Goal: Task Accomplishment & Management: Use online tool/utility

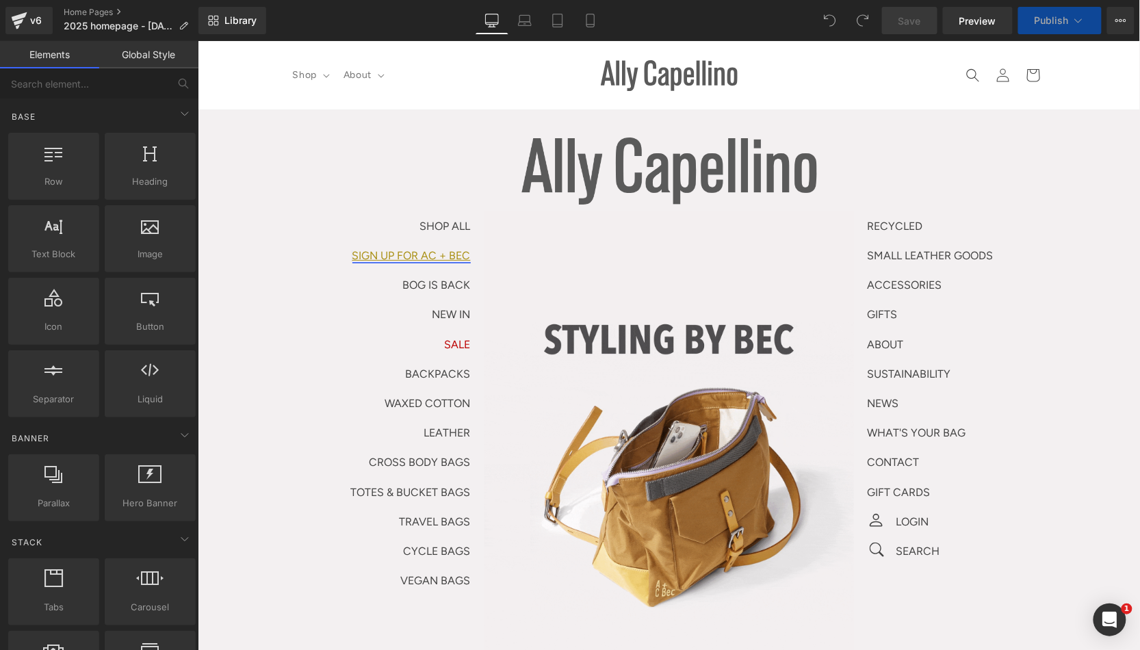
click at [386, 253] on span "Text Block" at bounding box center [377, 255] width 45 height 16
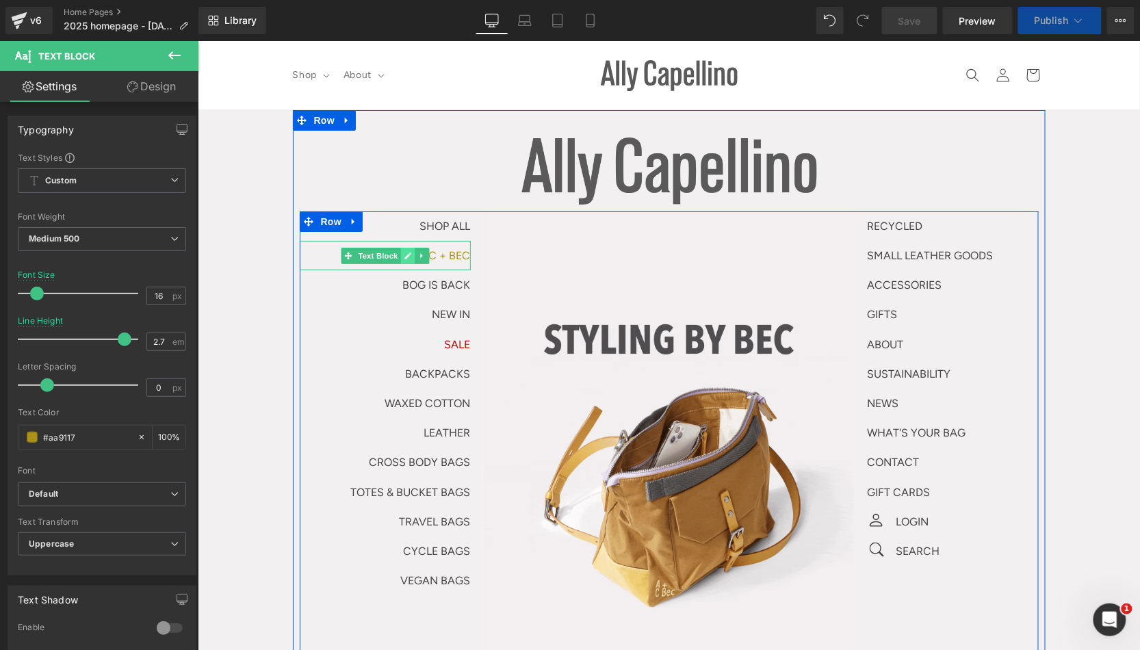
click at [406, 260] on link at bounding box center [407, 255] width 14 height 16
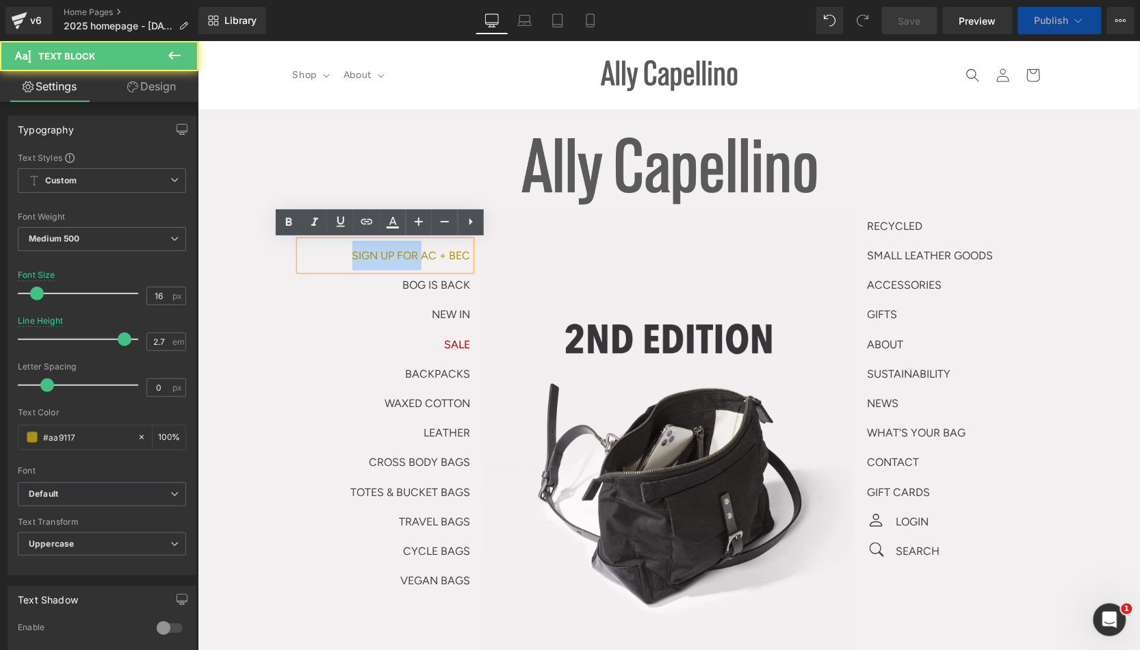
drag, startPoint x: 415, startPoint y: 255, endPoint x: 324, endPoint y: 244, distance: 91.7
click at [324, 244] on p "Sign up for AC + Bec" at bounding box center [384, 254] width 171 height 29
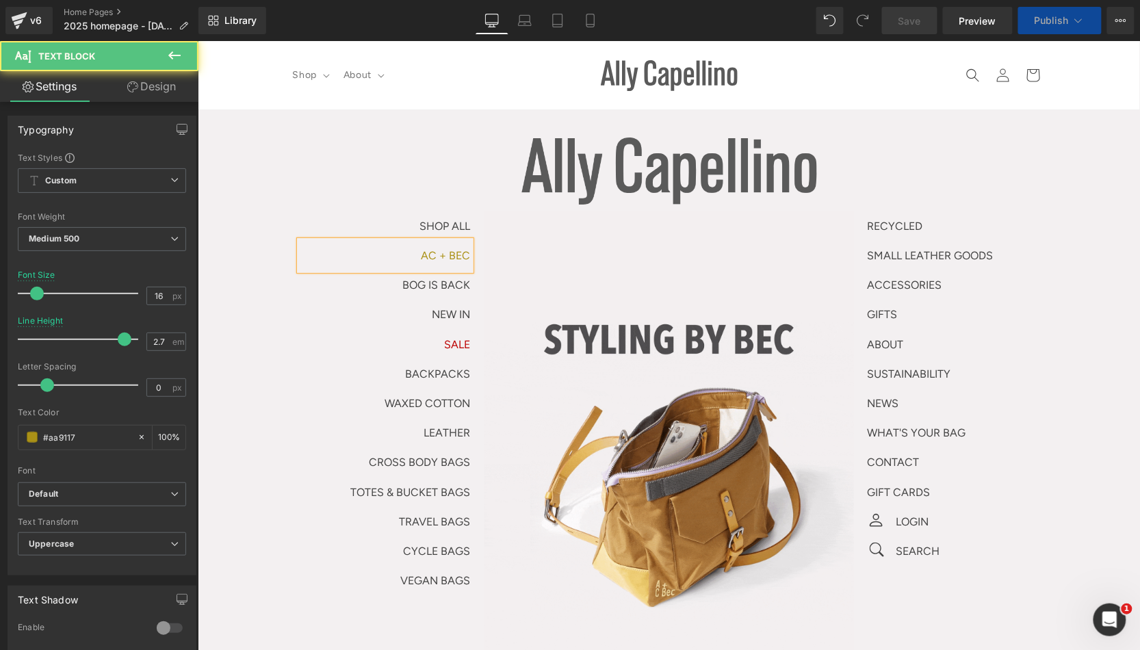
click at [409, 258] on p "AC + Bec" at bounding box center [384, 254] width 171 height 29
click at [433, 261] on p "AC + Bec" at bounding box center [384, 254] width 171 height 29
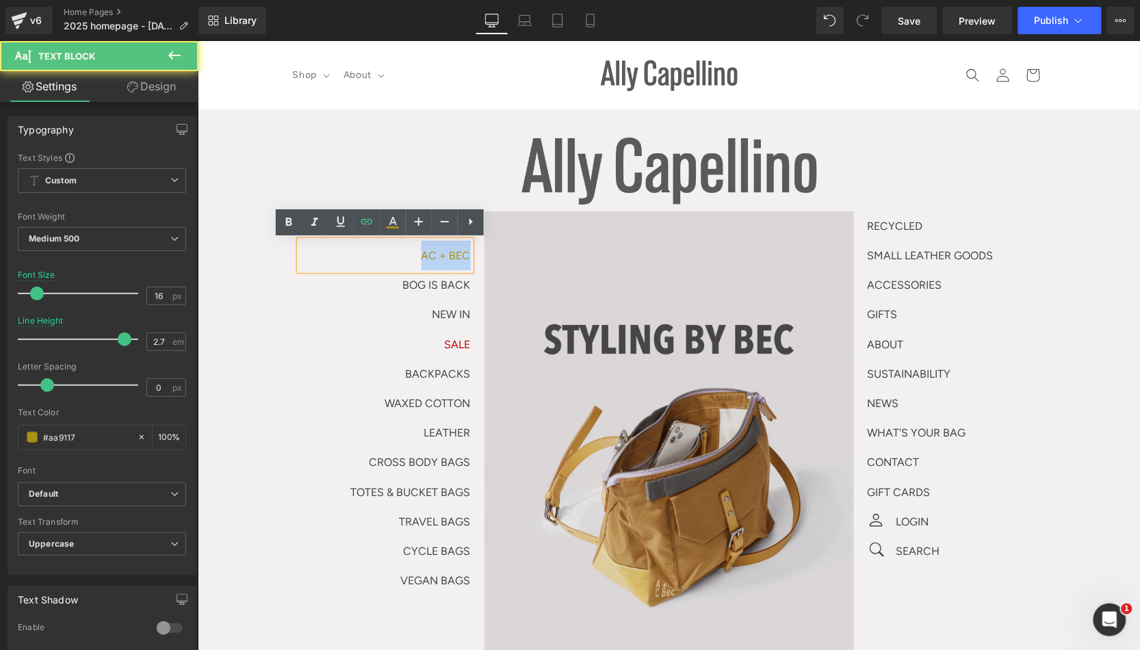
drag, startPoint x: 415, startPoint y: 259, endPoint x: 506, endPoint y: 270, distance: 91.7
click at [506, 270] on div "SHOP ALL Text Block AC + Bec Text Block BOG IS BACK NEW IN Text Block SALE Text…" at bounding box center [668, 485] width 739 height 548
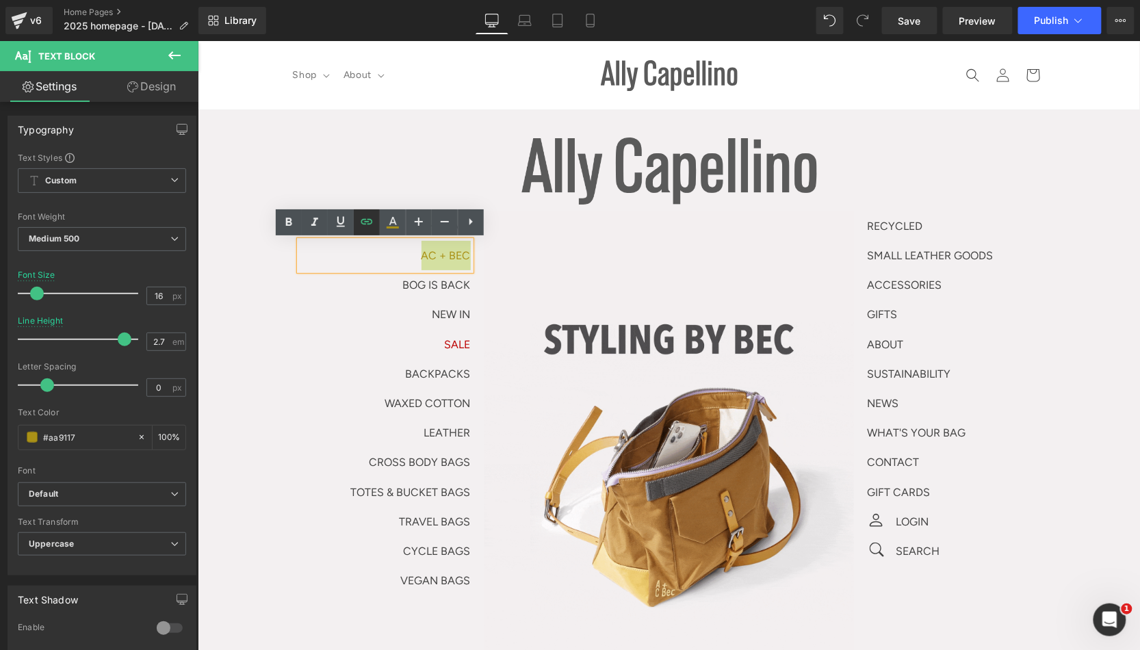
click at [367, 227] on icon at bounding box center [367, 222] width 16 height 16
click at [449, 0] on div "Text Color Highlight Color #333333 Edit or remove link: Edit - Unlink - Cancel …" at bounding box center [570, 0] width 1140 height 0
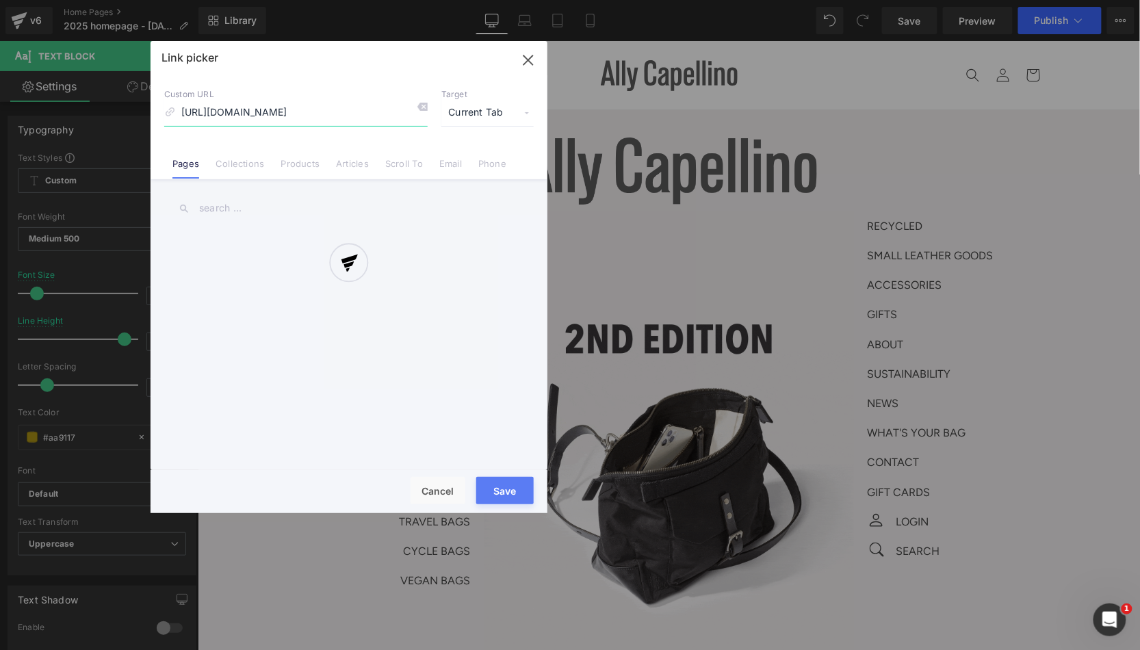
scroll to position [0, 131]
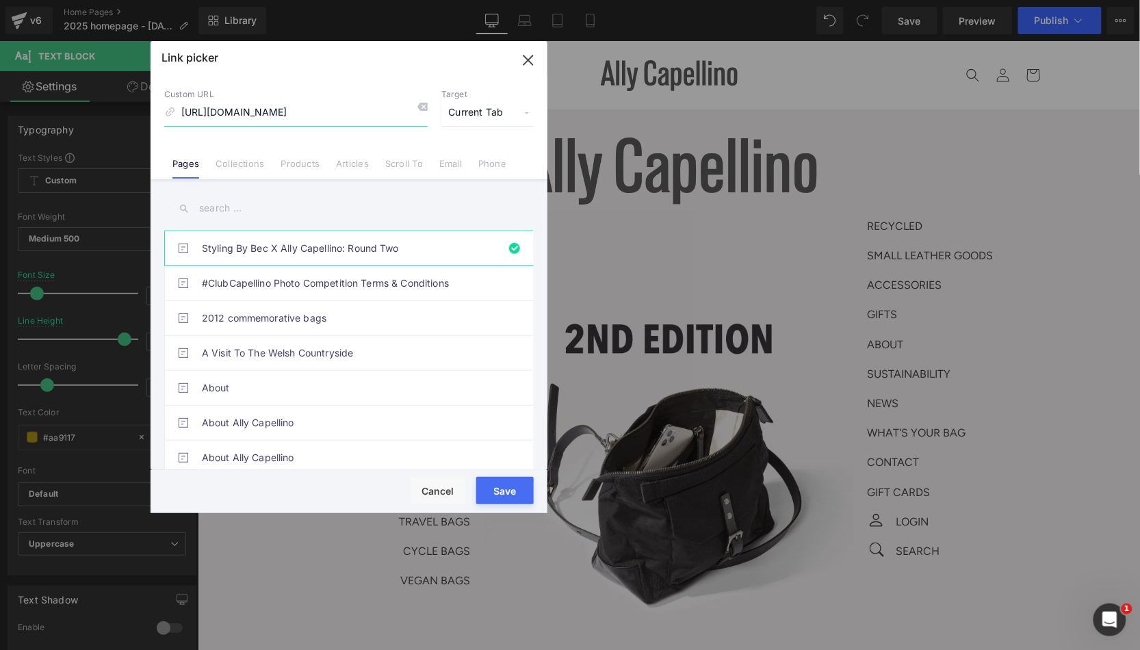
click at [339, 121] on input "[URL][DOMAIN_NAME]" at bounding box center [296, 113] width 264 height 26
click at [251, 148] on li "Collections" at bounding box center [239, 158] width 65 height 24
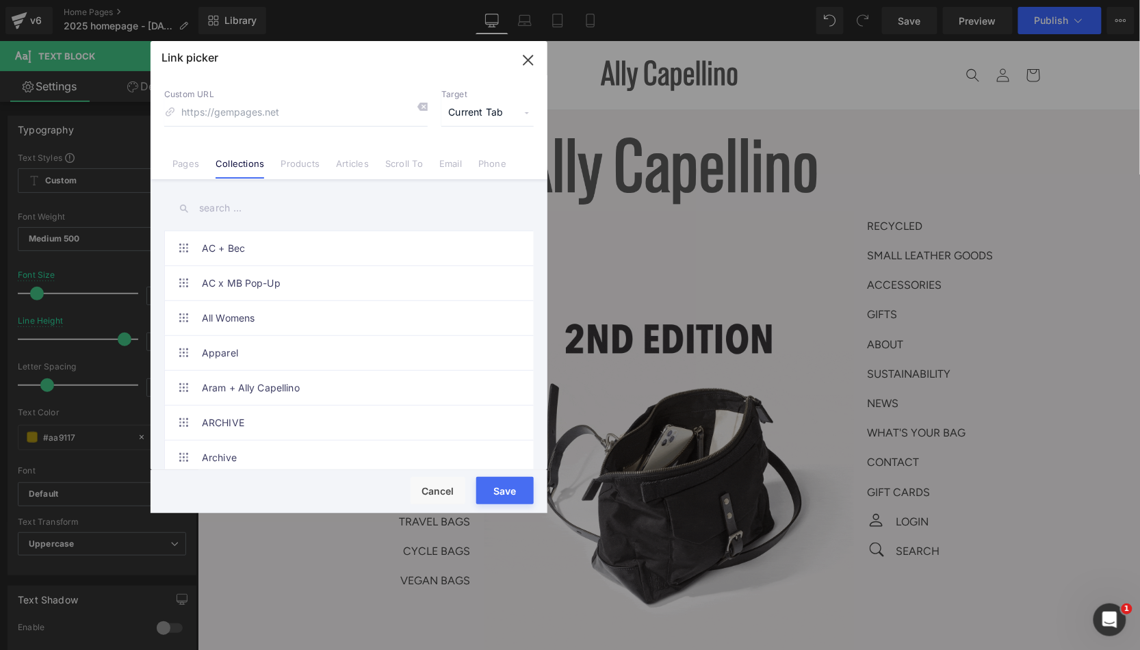
click at [234, 212] on input "text" at bounding box center [349, 208] width 370 height 31
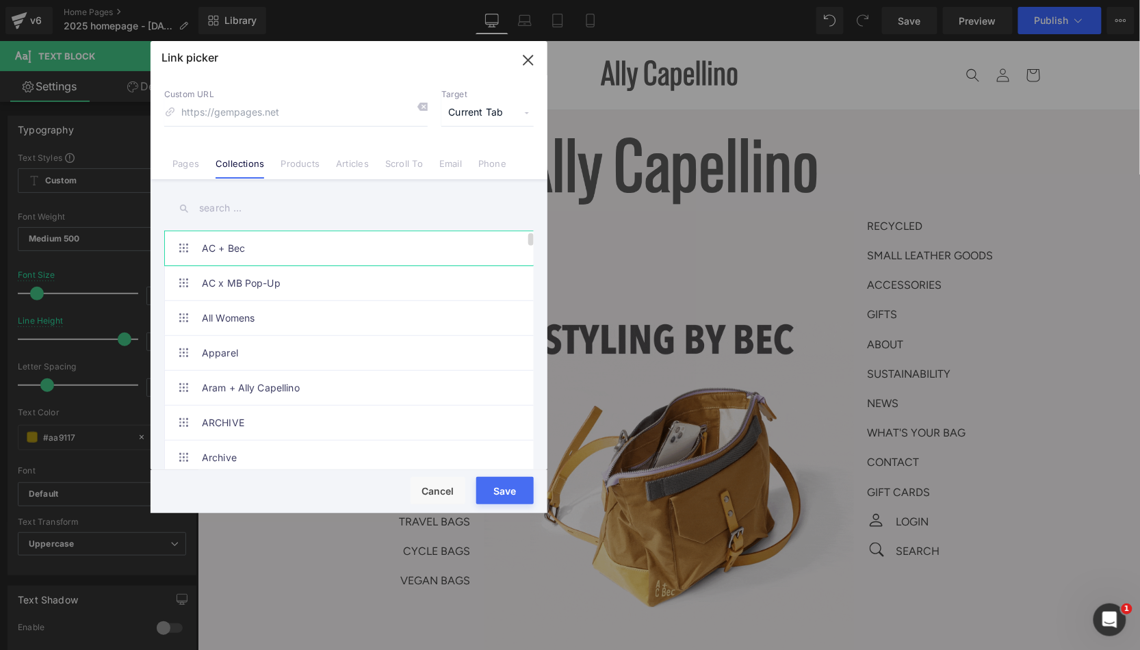
click at [235, 242] on link "AC + Bec" at bounding box center [352, 248] width 301 height 34
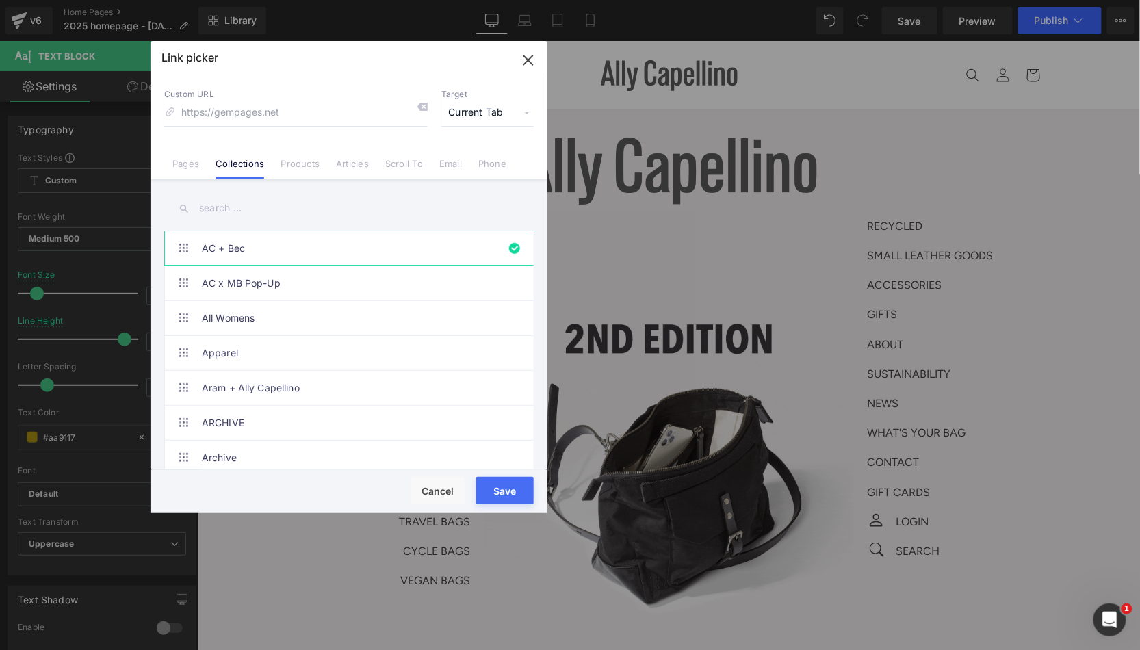
click at [517, 481] on button "Save" at bounding box center [504, 490] width 57 height 27
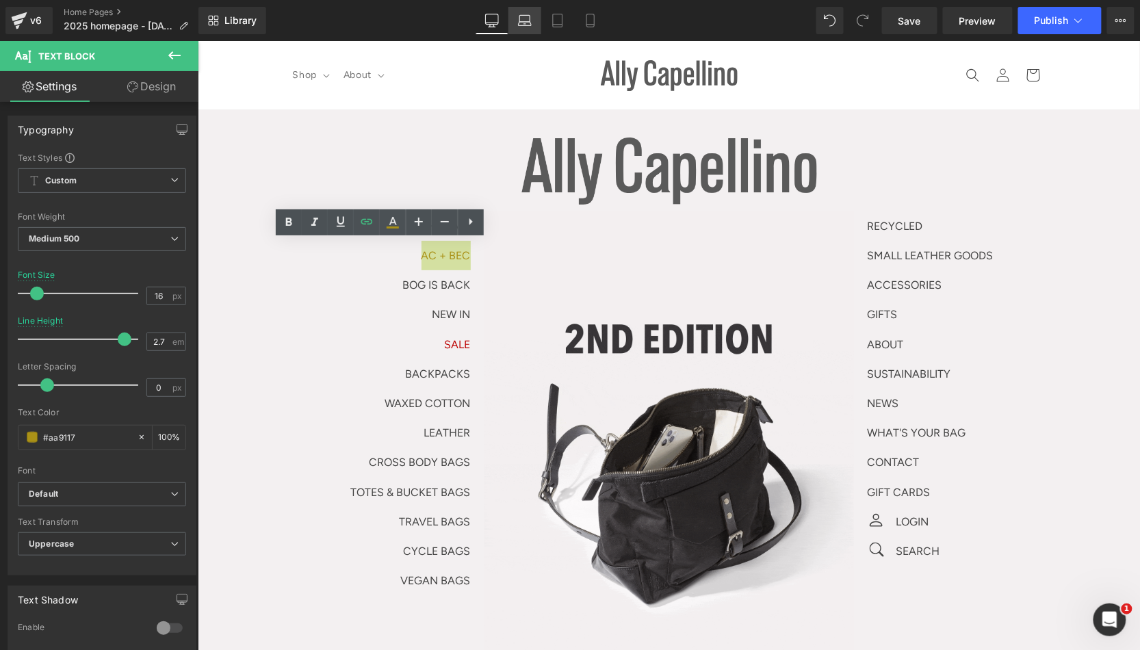
click at [522, 17] on icon at bounding box center [525, 21] width 14 height 14
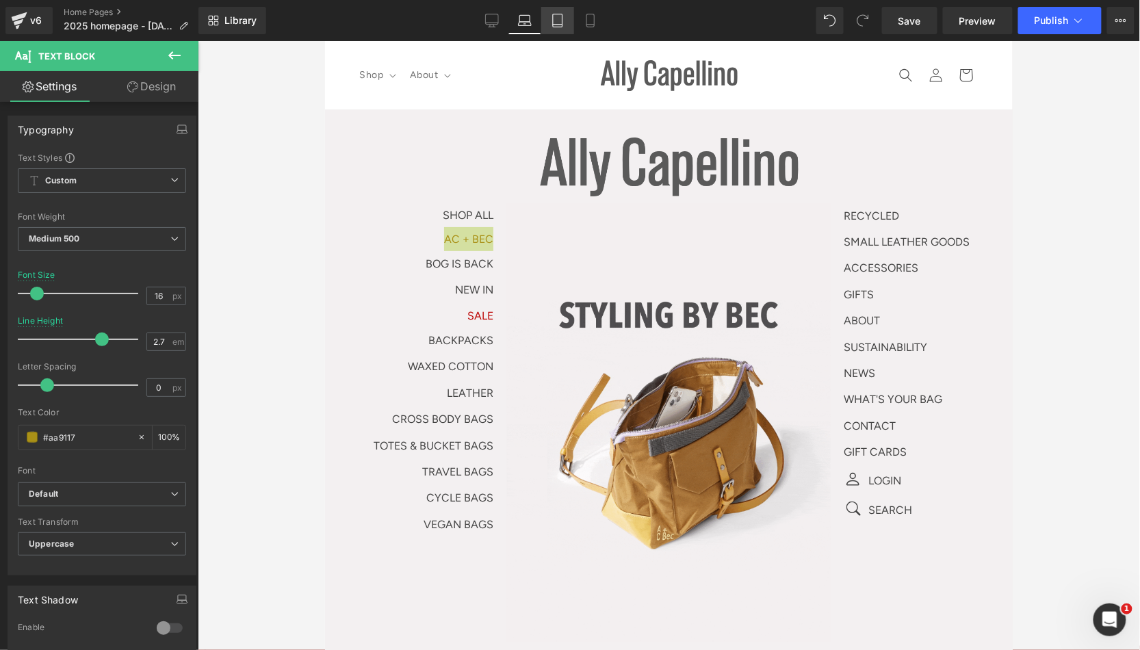
click at [554, 26] on icon at bounding box center [558, 20] width 10 height 13
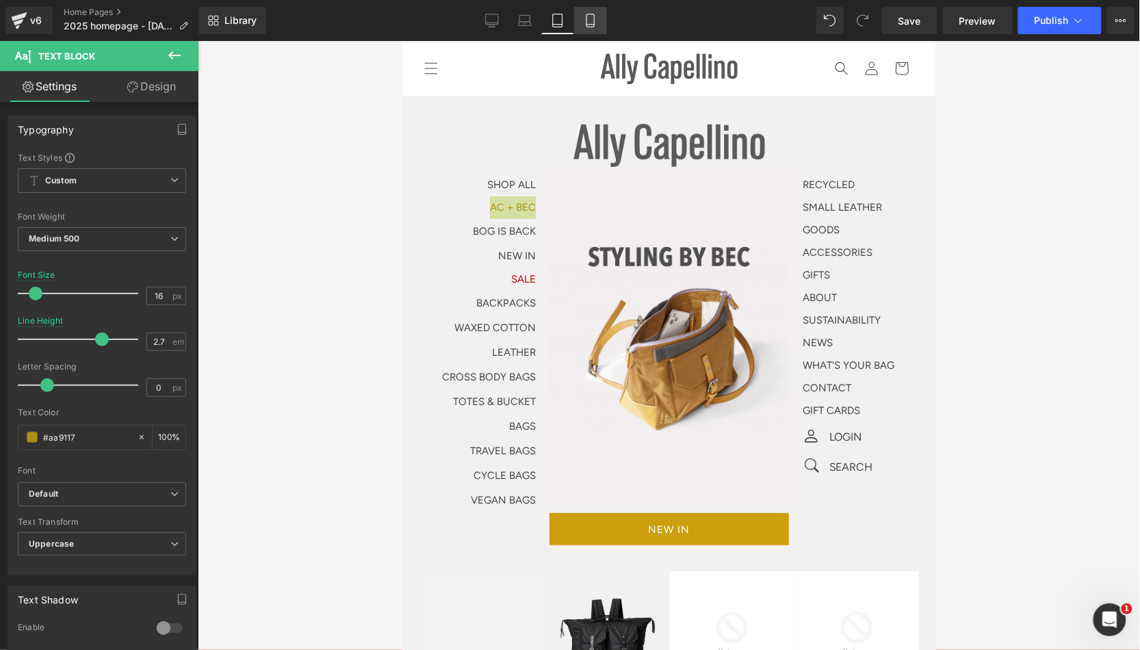
click at [596, 27] on link "Mobile" at bounding box center [590, 20] width 33 height 27
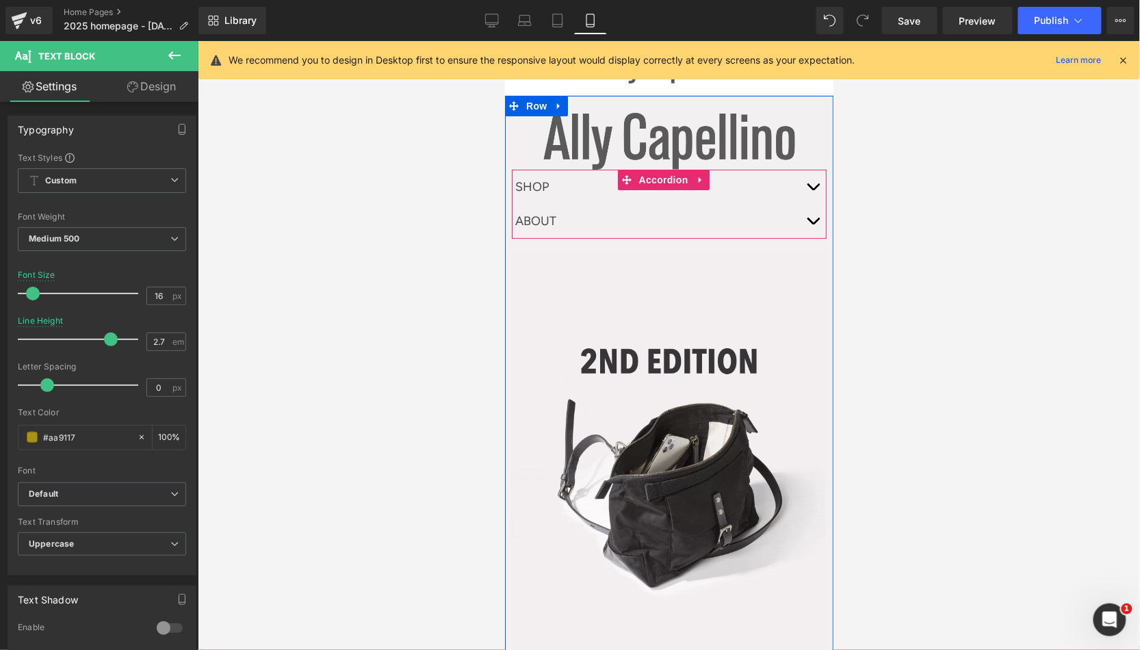
click at [805, 180] on button "button" at bounding box center [812, 187] width 27 height 34
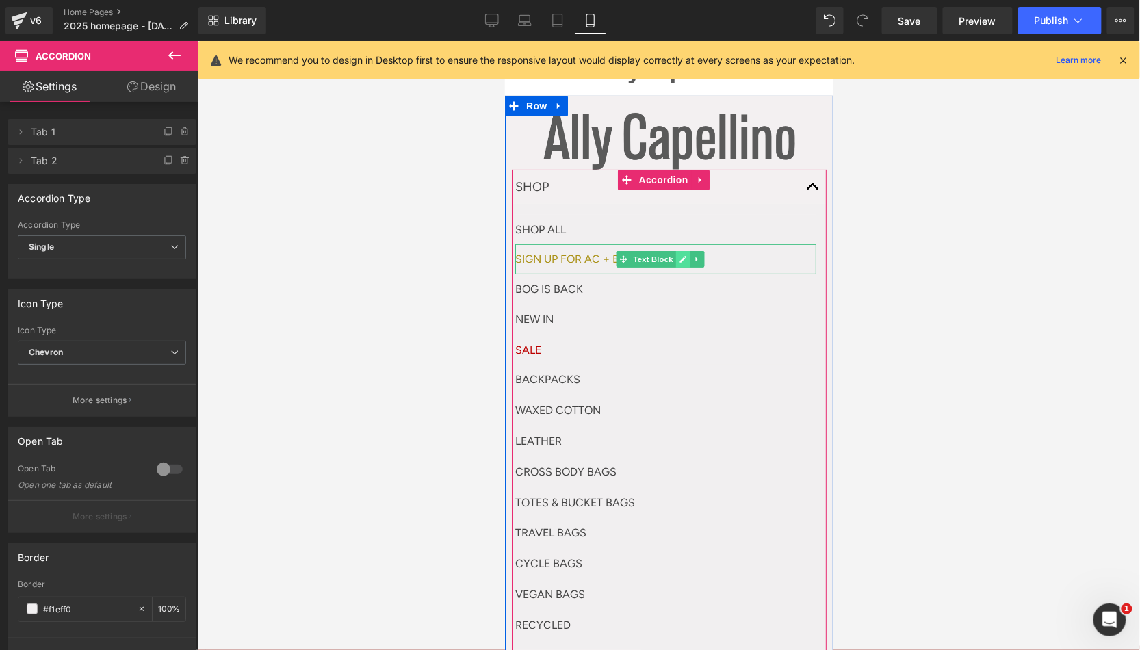
click at [683, 257] on icon at bounding box center [682, 259] width 8 height 8
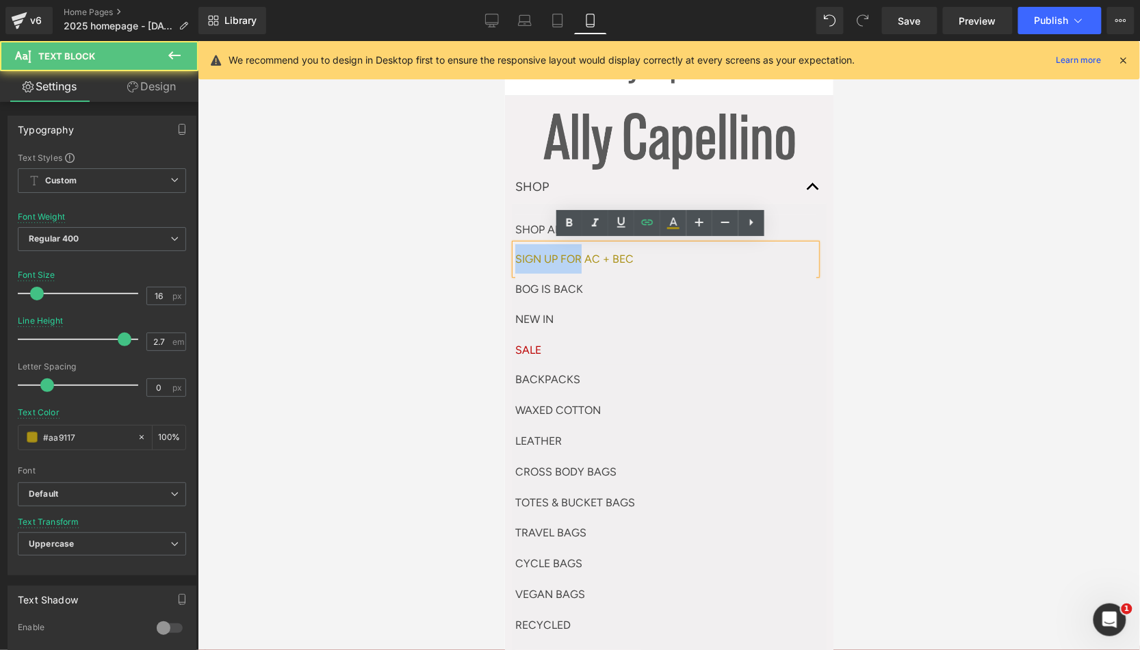
drag, startPoint x: 584, startPoint y: 253, endPoint x: 997, endPoint y: 303, distance: 416.4
click at [504, 268] on html "Skip to content Shop Shop Shop All AC + BEC Bog is Back Sale New In" at bounding box center [668, 344] width 329 height 609
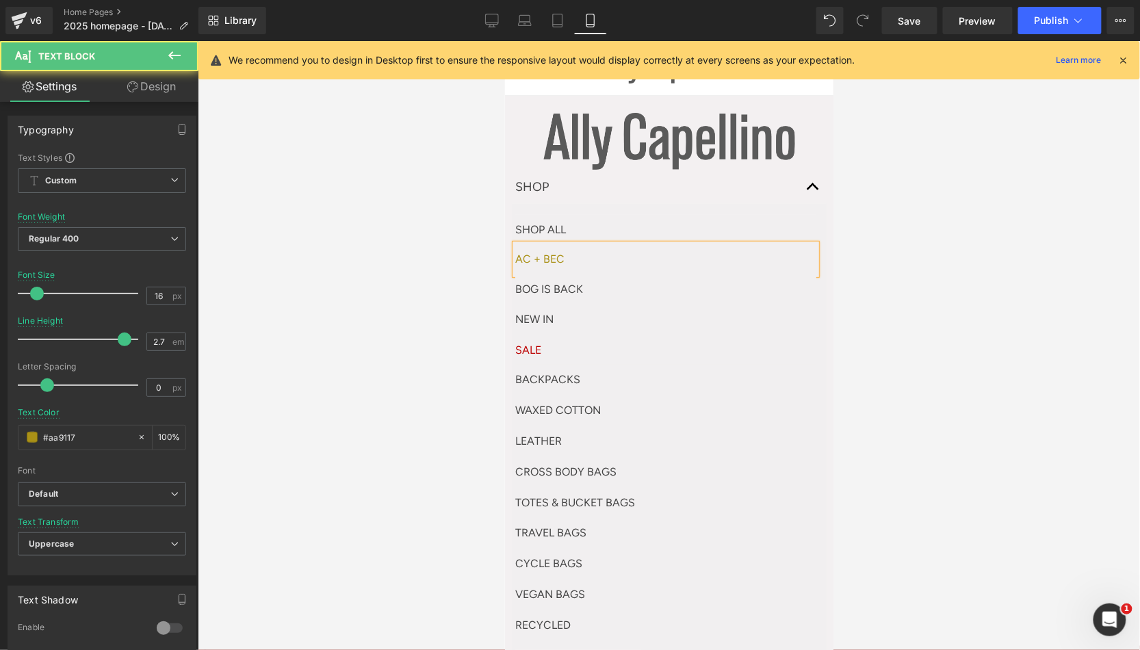
click at [615, 256] on p "AC + Bec" at bounding box center [665, 258] width 301 height 29
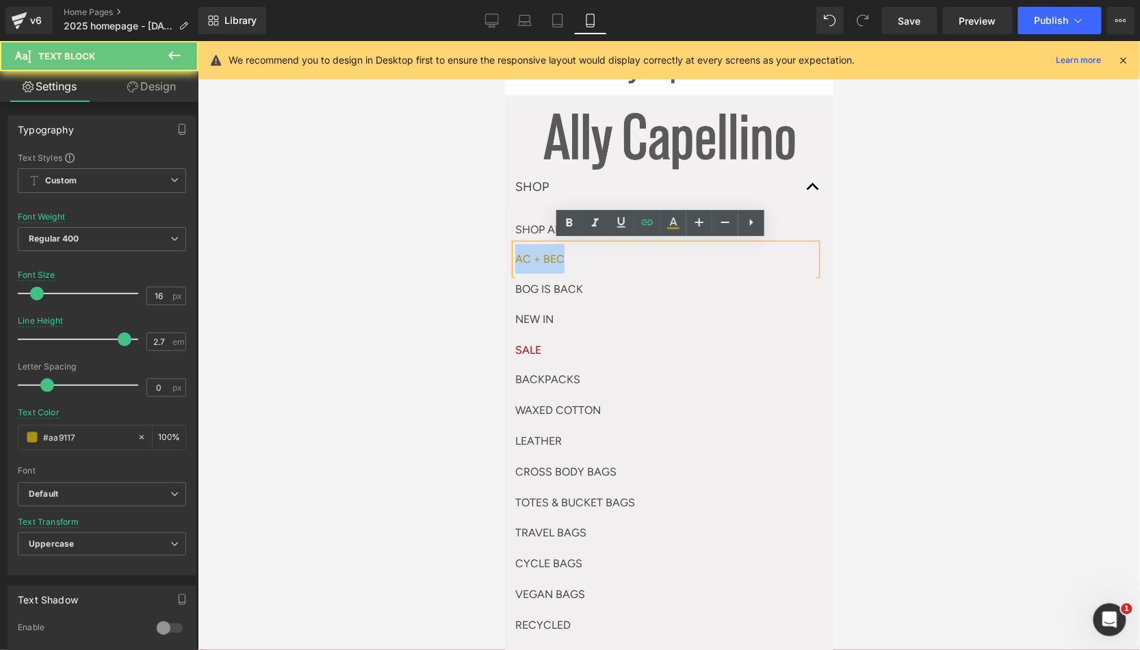
drag, startPoint x: 607, startPoint y: 254, endPoint x: 511, endPoint y: 228, distance: 100.0
click at [511, 228] on article "SHOP ALL Text Block AC + Bec Text Block BOG IS BACK NEW IN Text Block SALE Text…" at bounding box center [668, 480] width 315 height 553
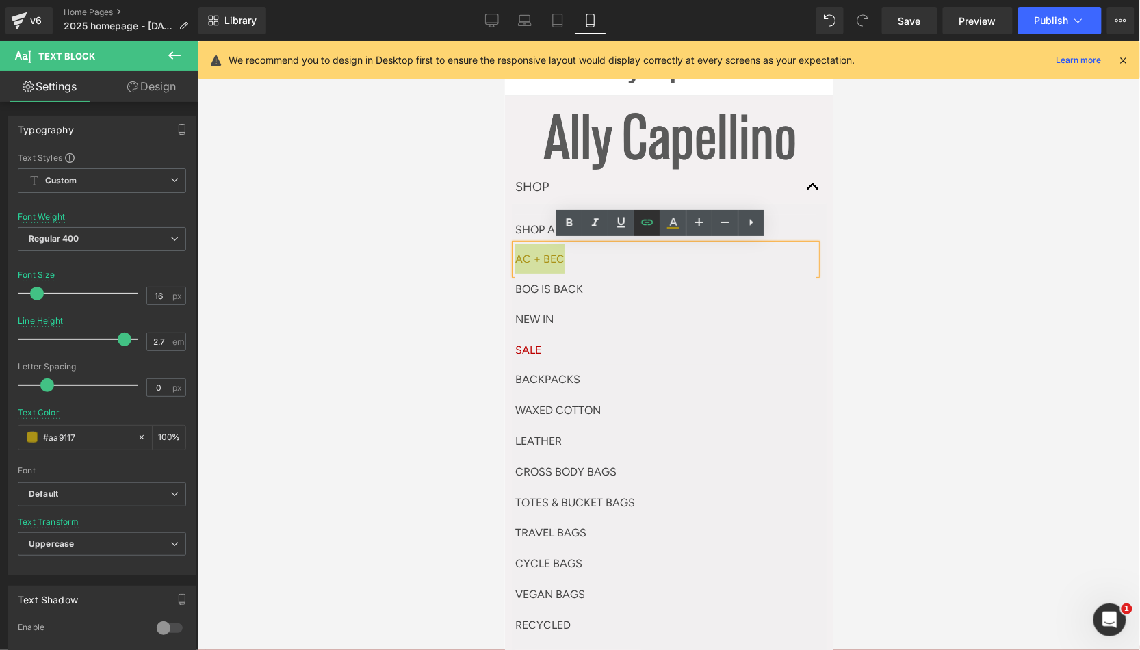
click at [645, 228] on icon at bounding box center [647, 222] width 16 height 16
click at [768, 0] on div "Text Color Highlight Color #333333 Edit or remove link: Edit - Unlink - Cancel …" at bounding box center [570, 0] width 1140 height 0
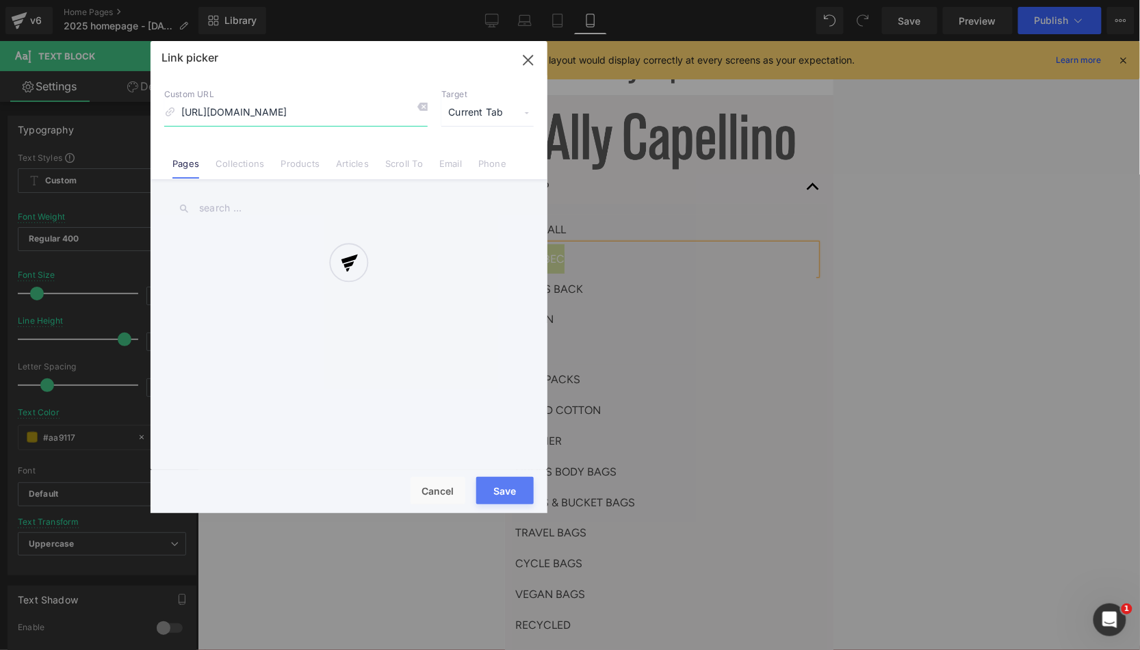
scroll to position [0, 131]
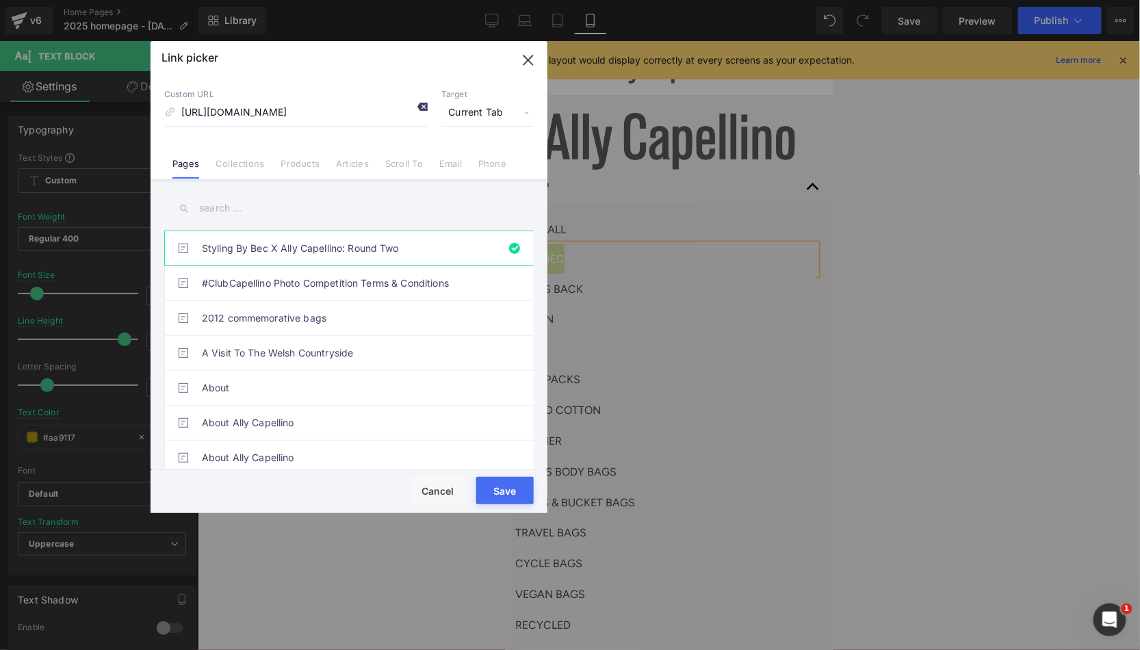
click at [425, 105] on icon at bounding box center [422, 106] width 11 height 11
click at [241, 171] on link "Collections" at bounding box center [240, 168] width 49 height 21
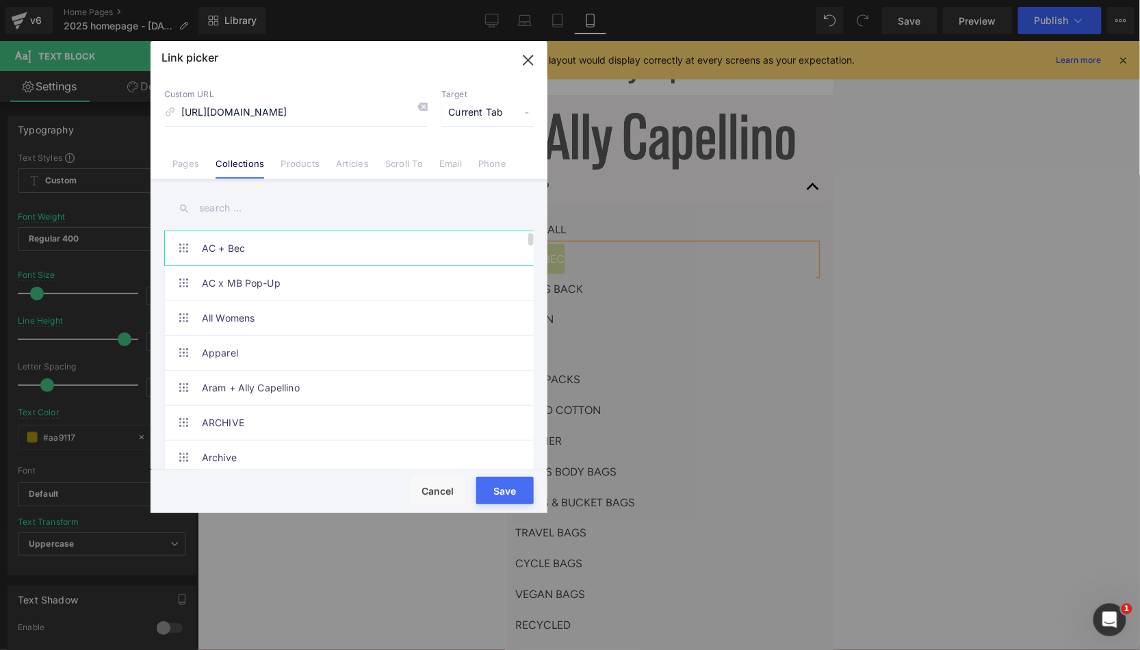
click at [222, 250] on link "AC + Bec" at bounding box center [352, 248] width 301 height 34
click at [489, 497] on button "Save" at bounding box center [504, 490] width 57 height 27
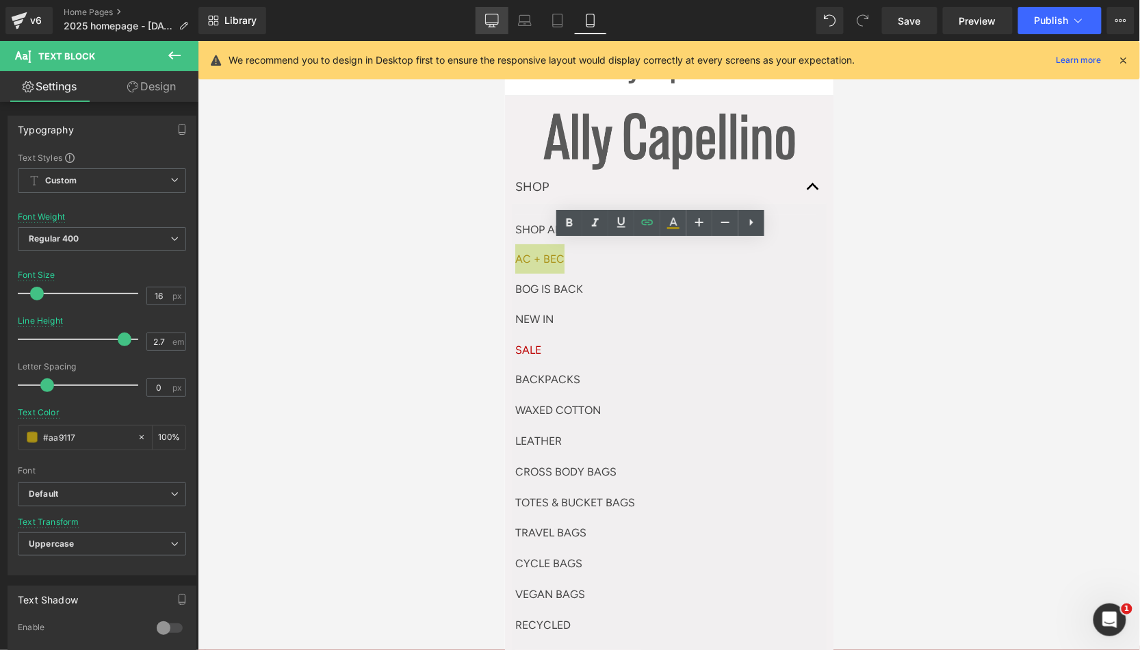
click at [502, 27] on link "Desktop" at bounding box center [492, 20] width 33 height 27
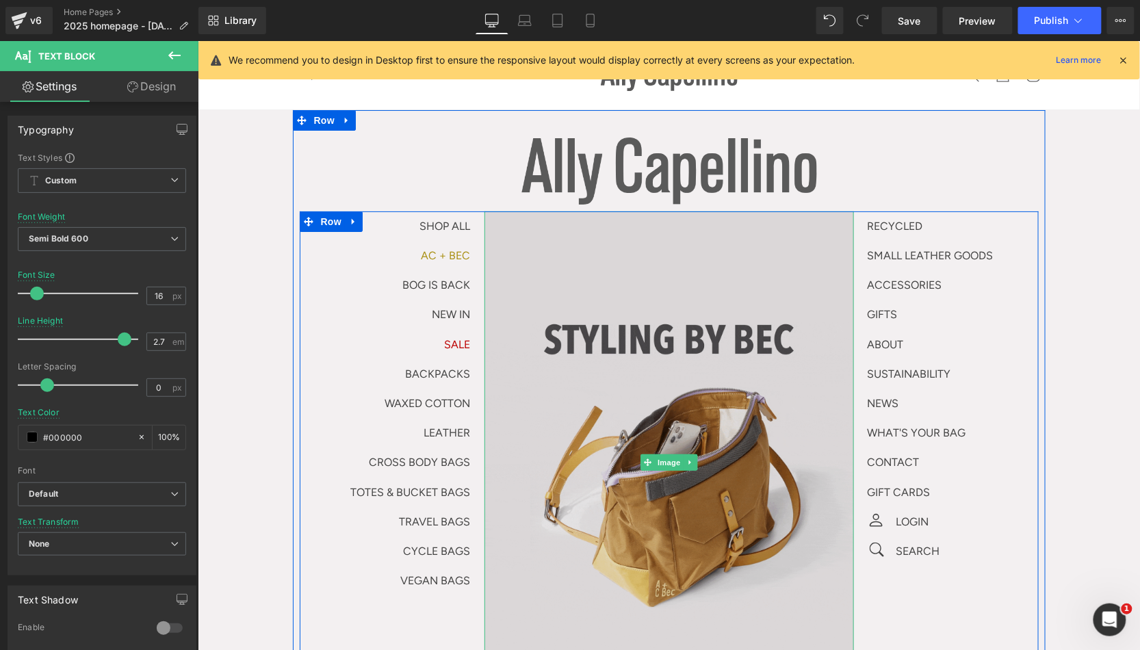
click at [713, 422] on img at bounding box center [669, 462] width 370 height 502
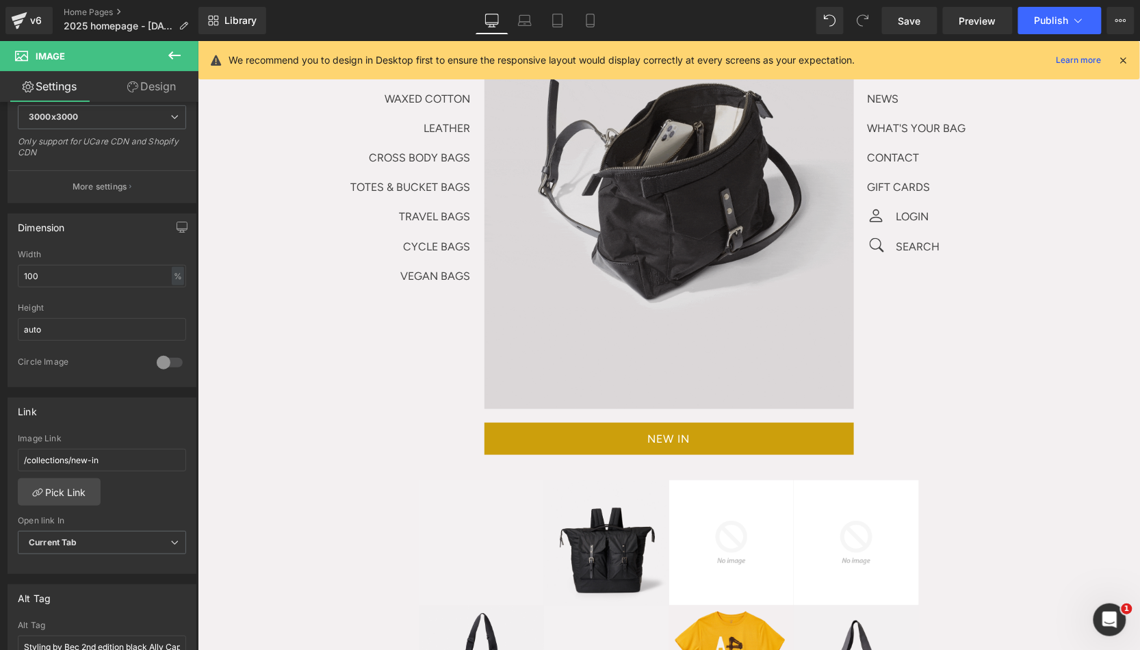
scroll to position [296, 0]
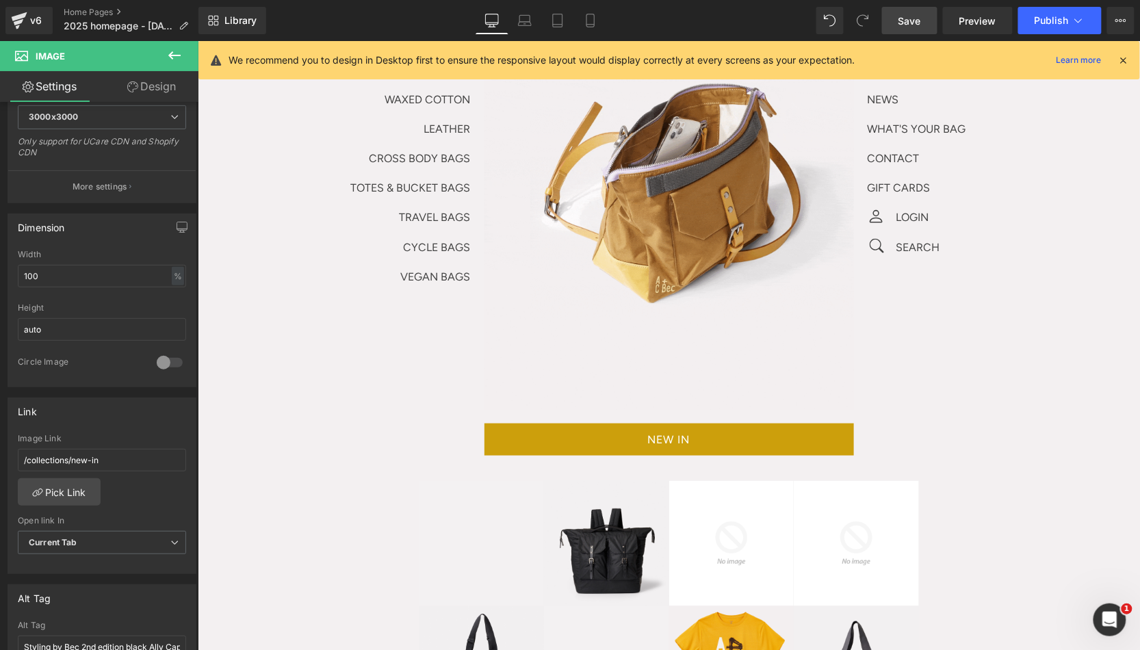
click at [925, 28] on link "Save" at bounding box center [909, 20] width 55 height 27
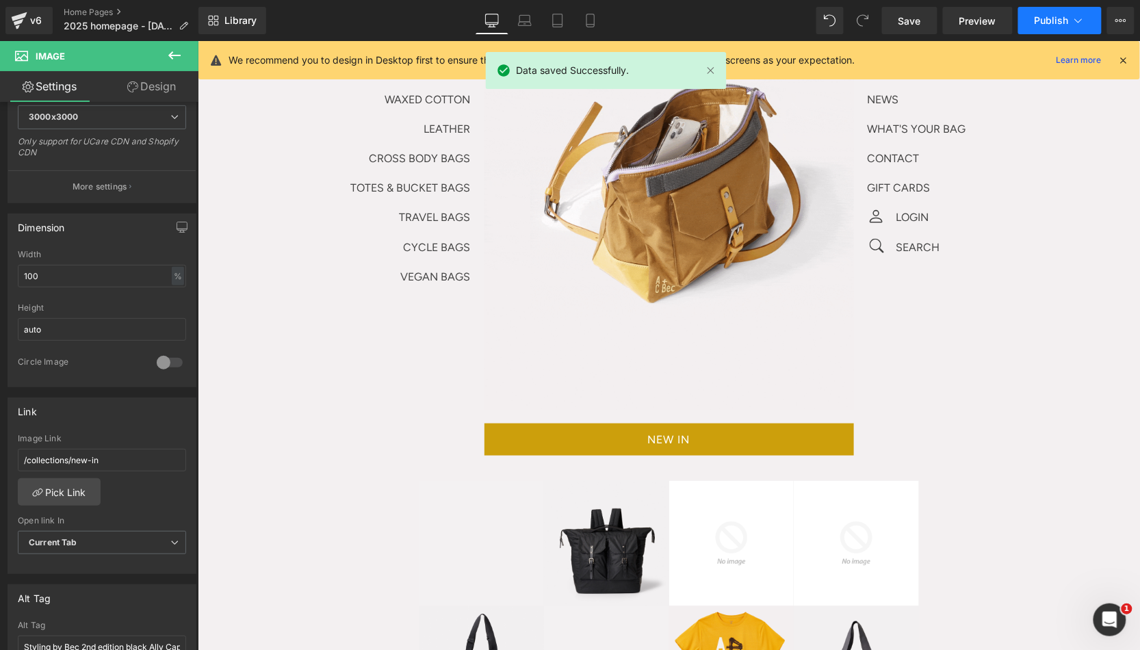
click at [1047, 15] on span "Publish" at bounding box center [1052, 20] width 34 height 11
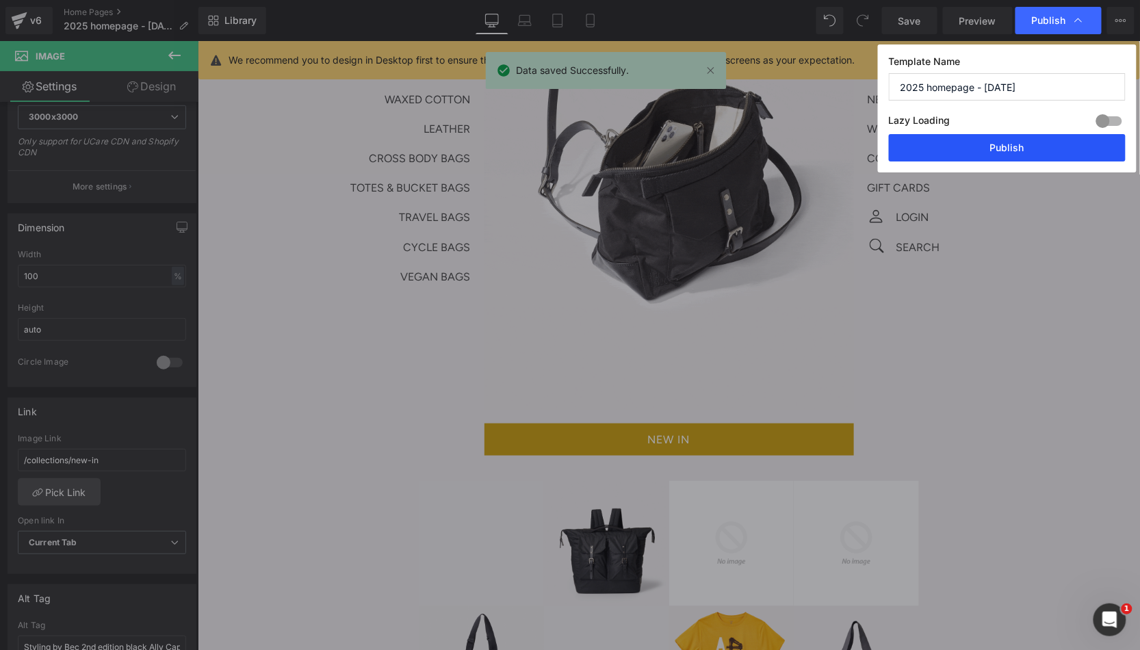
click at [953, 147] on button "Publish" at bounding box center [1007, 147] width 237 height 27
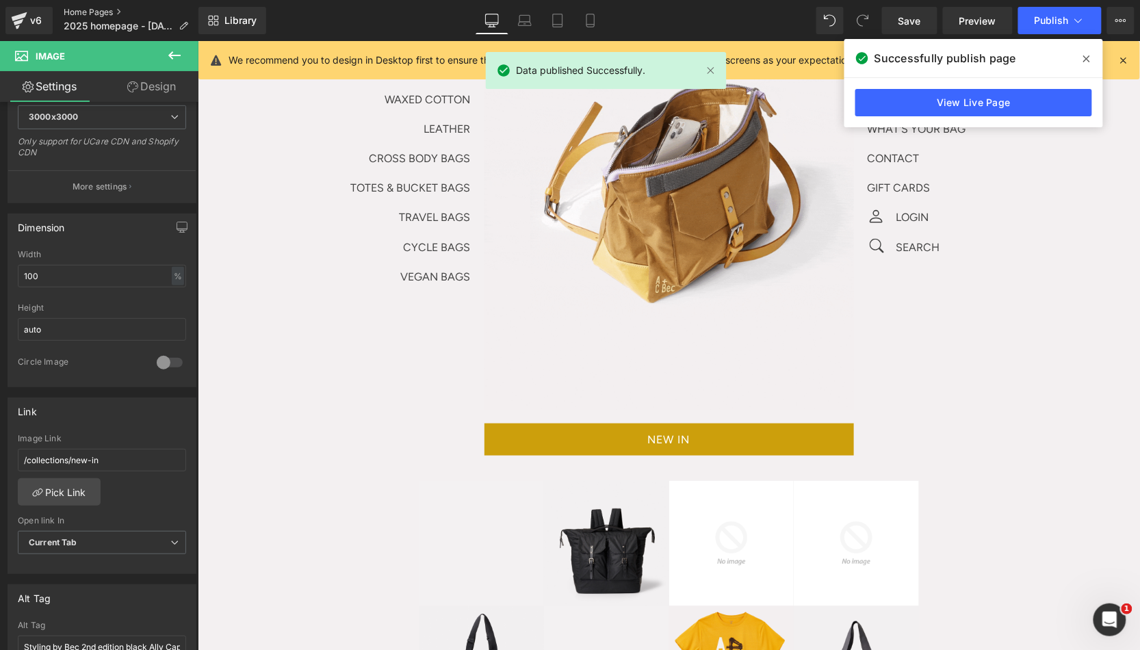
click at [103, 10] on link "Home Pages" at bounding box center [132, 12] width 136 height 11
